Goal: Information Seeking & Learning: Learn about a topic

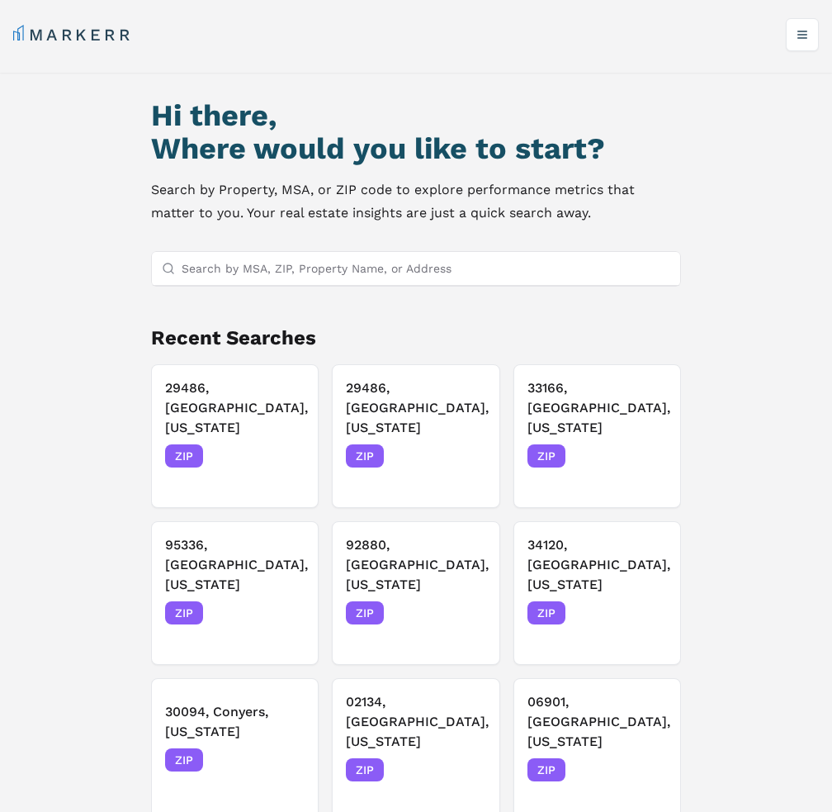
click at [310, 265] on input "Search by MSA, ZIP, Property Name, or Address" at bounding box center [426, 268] width 489 height 33
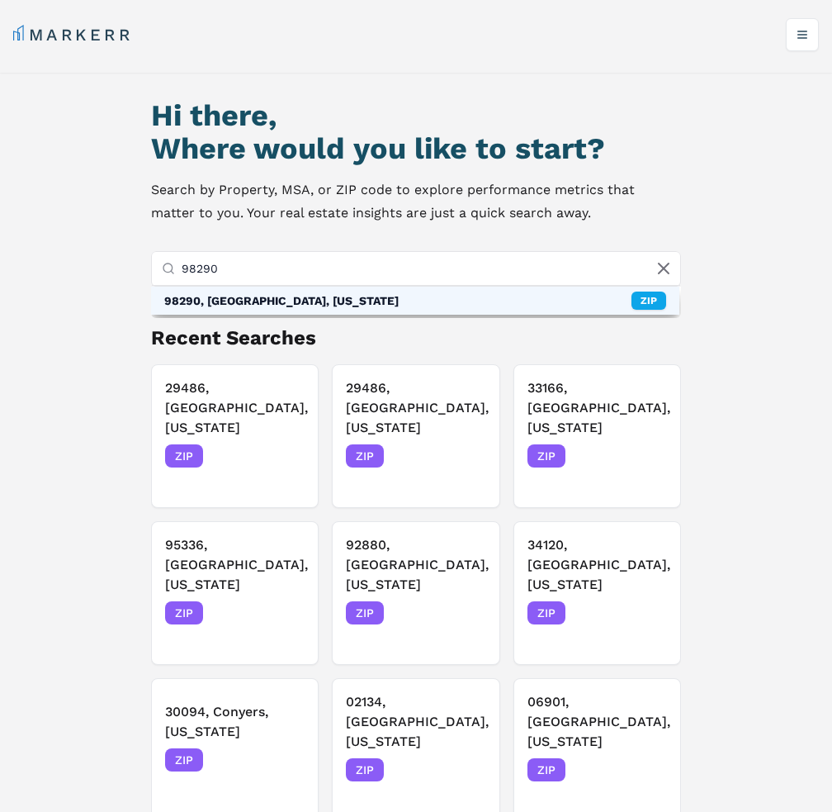
type input "98290"
click at [308, 306] on div "98290, [GEOGRAPHIC_DATA], [US_STATE]" at bounding box center [281, 300] width 234 height 17
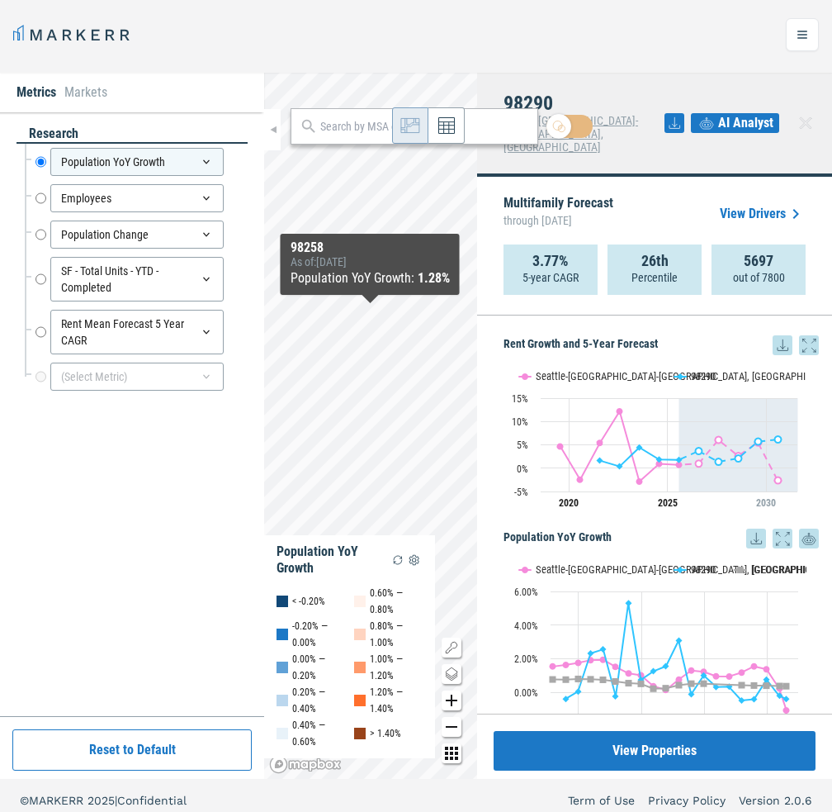
click at [773, 335] on icon at bounding box center [783, 345] width 20 height 20
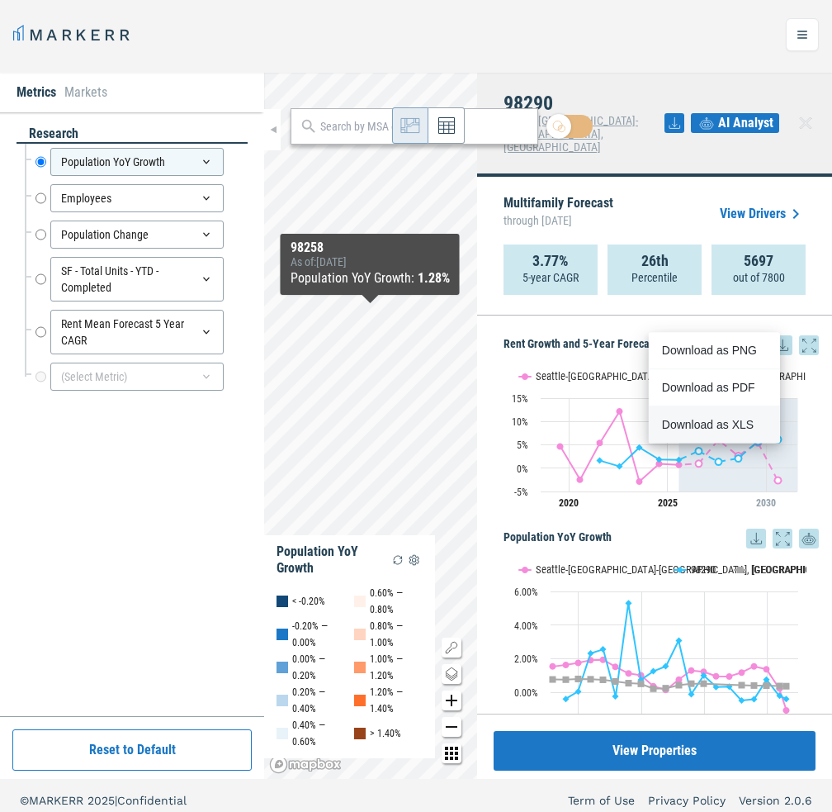
click at [713, 422] on div "Download as XLS" at bounding box center [709, 424] width 95 height 17
click at [660, 183] on div "Multifamily Forecast through July 2030 View Drivers" at bounding box center [655, 213] width 302 height 61
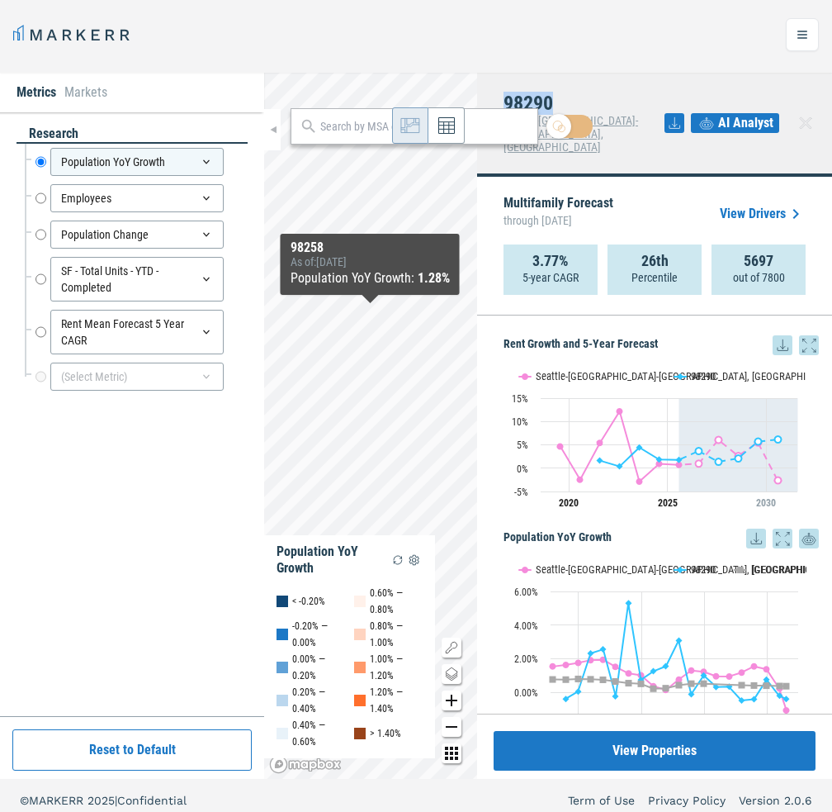
drag, startPoint x: 564, startPoint y: 97, endPoint x: 498, endPoint y: 98, distance: 66.0
click at [498, 98] on div "98290 Seattle-Tacoma-Bellevue, WA AI Analyst" at bounding box center [654, 125] width 355 height 104
copy h4 "98290"
